Goal: Browse casually

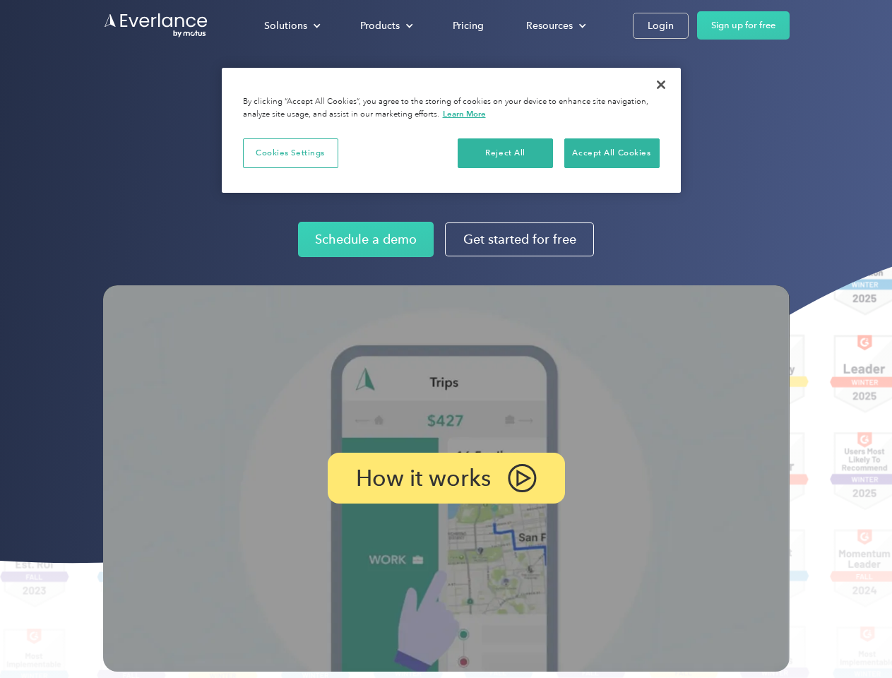
click at [445, 339] on img at bounding box center [446, 478] width 686 height 386
click at [292, 25] on div "Solutions" at bounding box center [285, 26] width 43 height 18
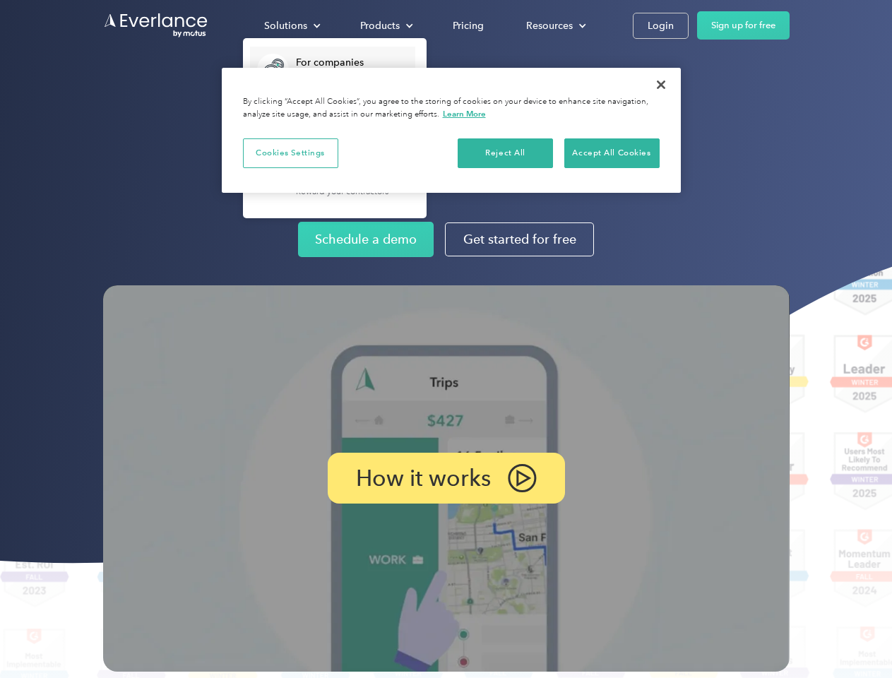
click at [385, 25] on div "Products" at bounding box center [380, 26] width 40 height 18
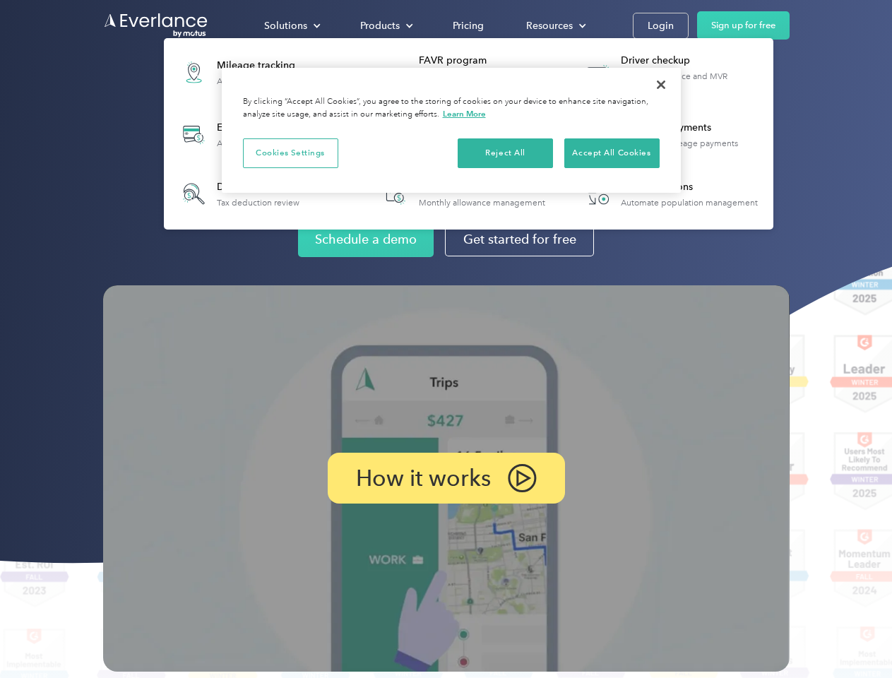
click at [554, 25] on div "Resources" at bounding box center [549, 26] width 47 height 18
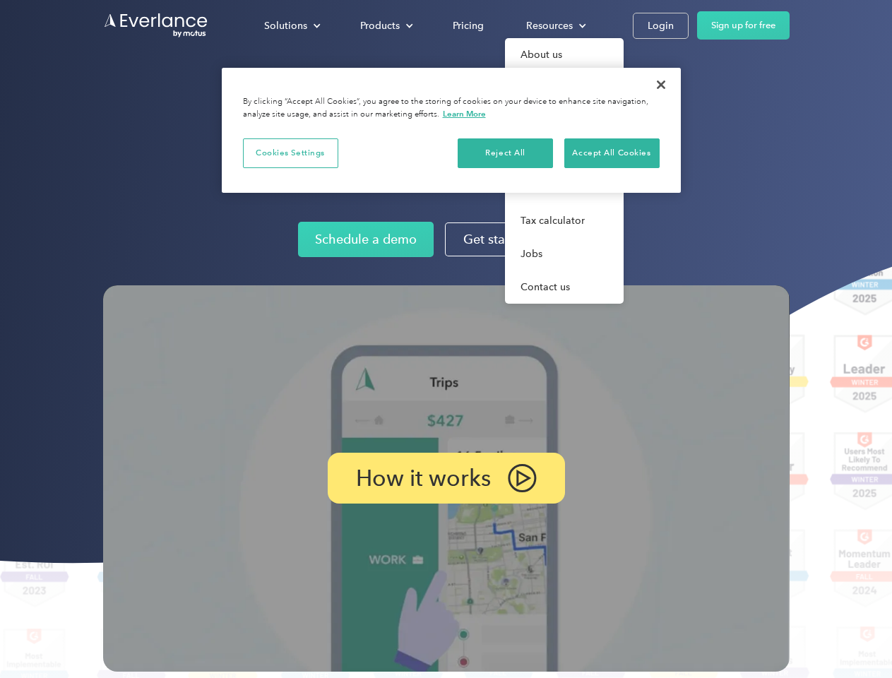
click at [445, 478] on p "How it works" at bounding box center [423, 477] width 135 height 17
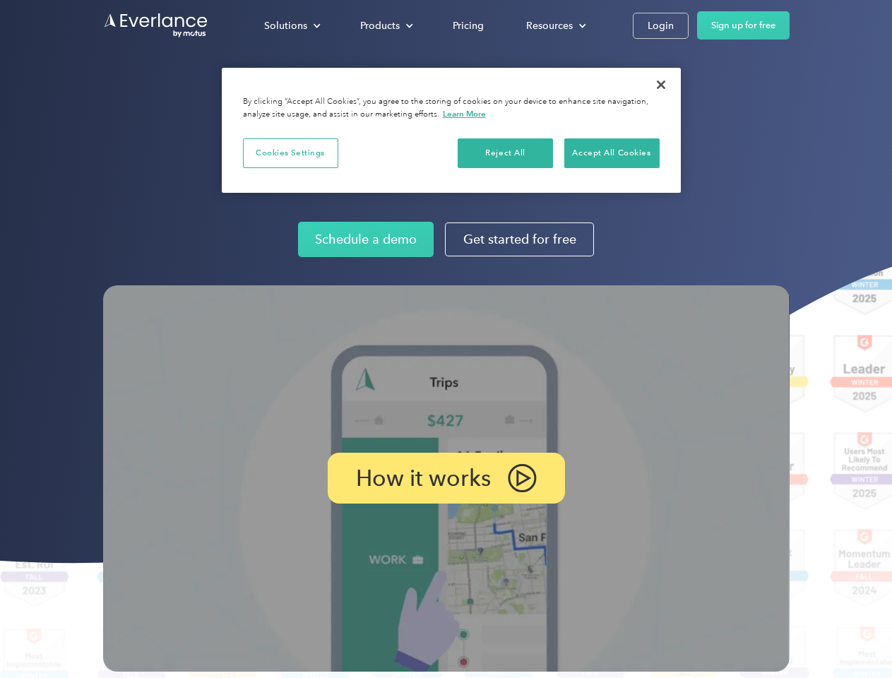
click at [290, 152] on button "Cookies Settings" at bounding box center [290, 153] width 95 height 30
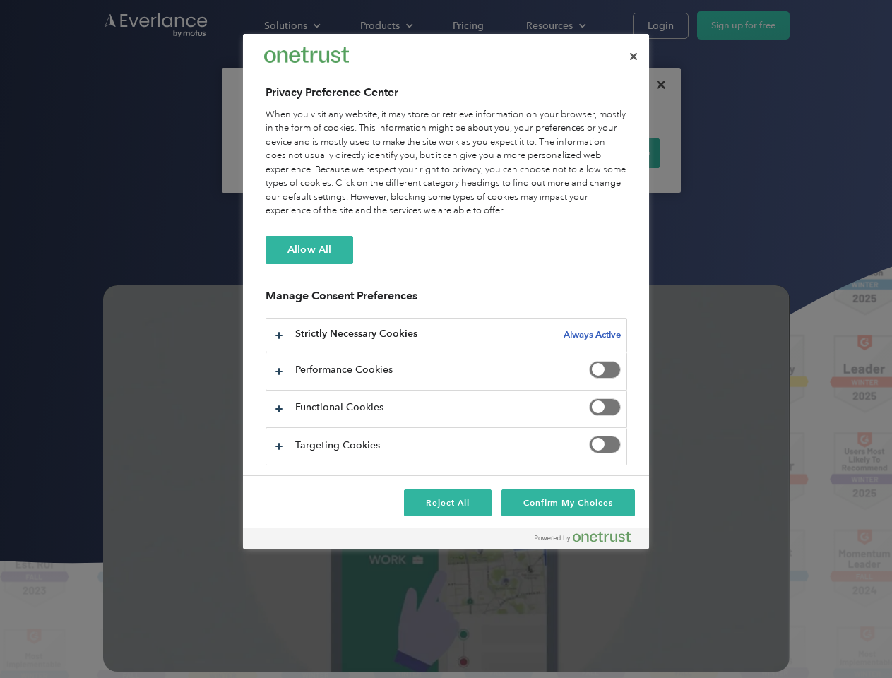
click at [505, 152] on div "When you visit any website, it may store or retrieve information on your browse…" at bounding box center [445, 163] width 361 height 110
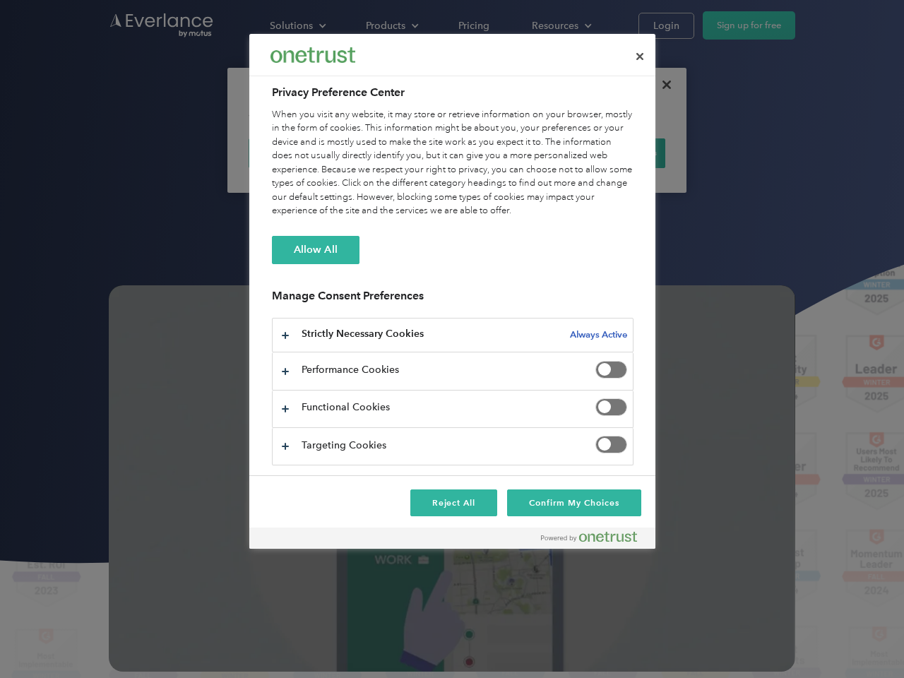
click at [611, 152] on div "When you visit any website, it may store or retrieve information on your browse…" at bounding box center [452, 163] width 361 height 110
click at [661, 85] on div at bounding box center [452, 339] width 904 height 678
